Goal: Register for event/course

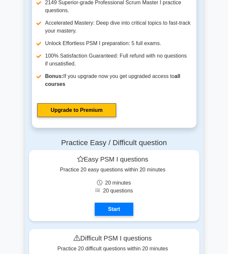
scroll to position [2431, 0]
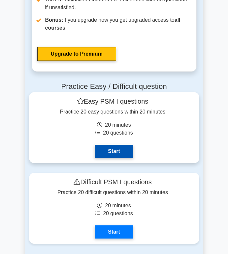
click at [113, 152] on link "Start" at bounding box center [114, 151] width 38 height 13
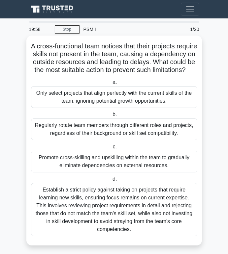
scroll to position [5, 0]
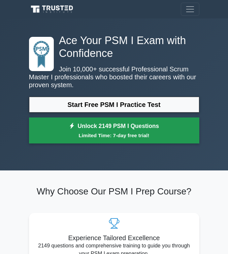
click at [94, 129] on link "Unlock 2149 PSM I Questions Limited Time: 7-day free trial!" at bounding box center [114, 131] width 170 height 26
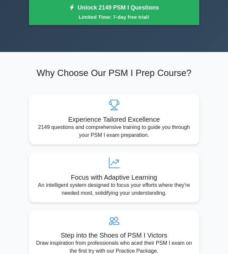
scroll to position [169, 0]
